Goal: Communication & Community: Participate in discussion

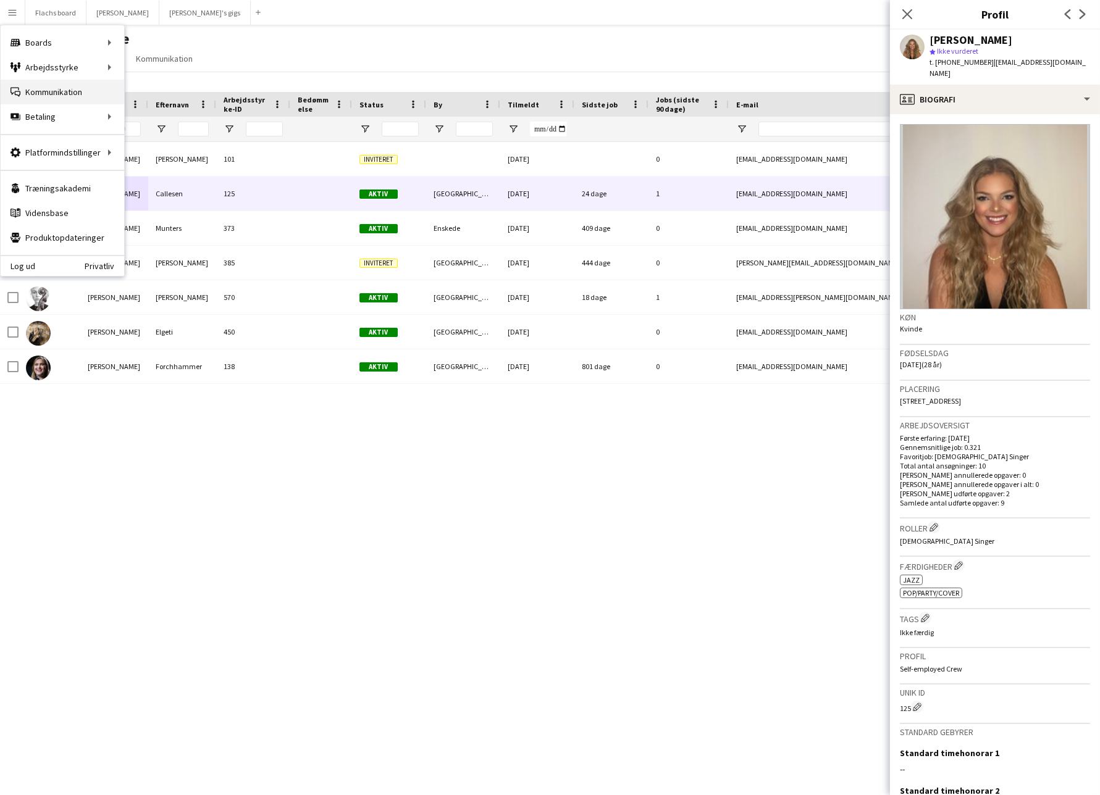
click at [33, 93] on link "Kommunikation Kommunikation" at bounding box center [63, 92] width 124 height 25
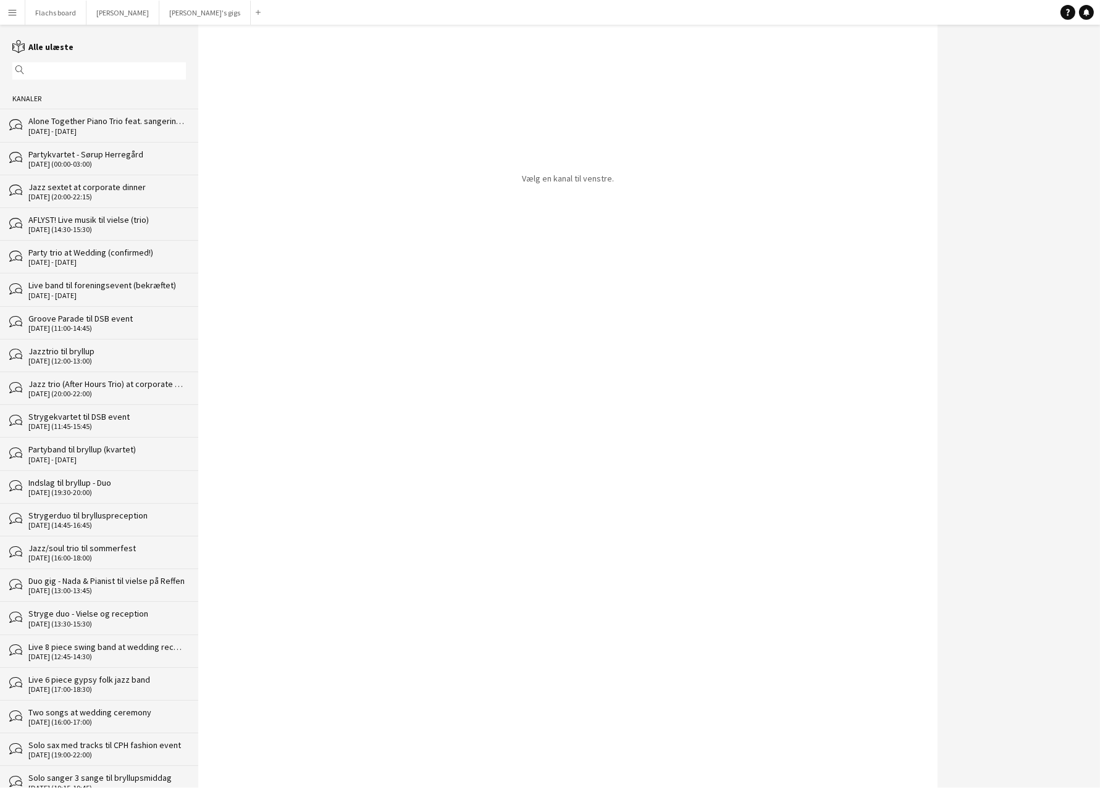
click at [80, 132] on div "[DATE] - [DATE]" at bounding box center [106, 131] width 157 height 9
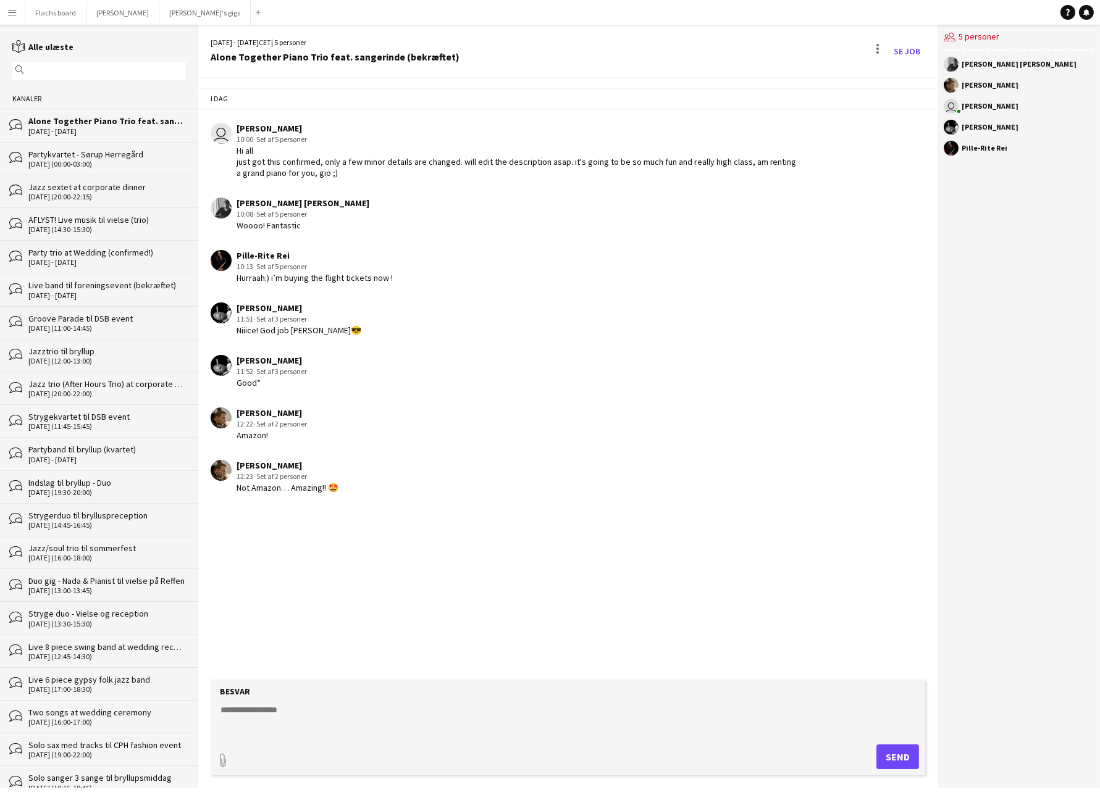
click at [262, 706] on textarea at bounding box center [570, 720] width 703 height 32
type textarea "**********"
click at [891, 760] on button "Send" at bounding box center [897, 757] width 43 height 25
click at [348, 704] on textarea at bounding box center [570, 720] width 703 height 32
